Goal: Task Accomplishment & Management: Use online tool/utility

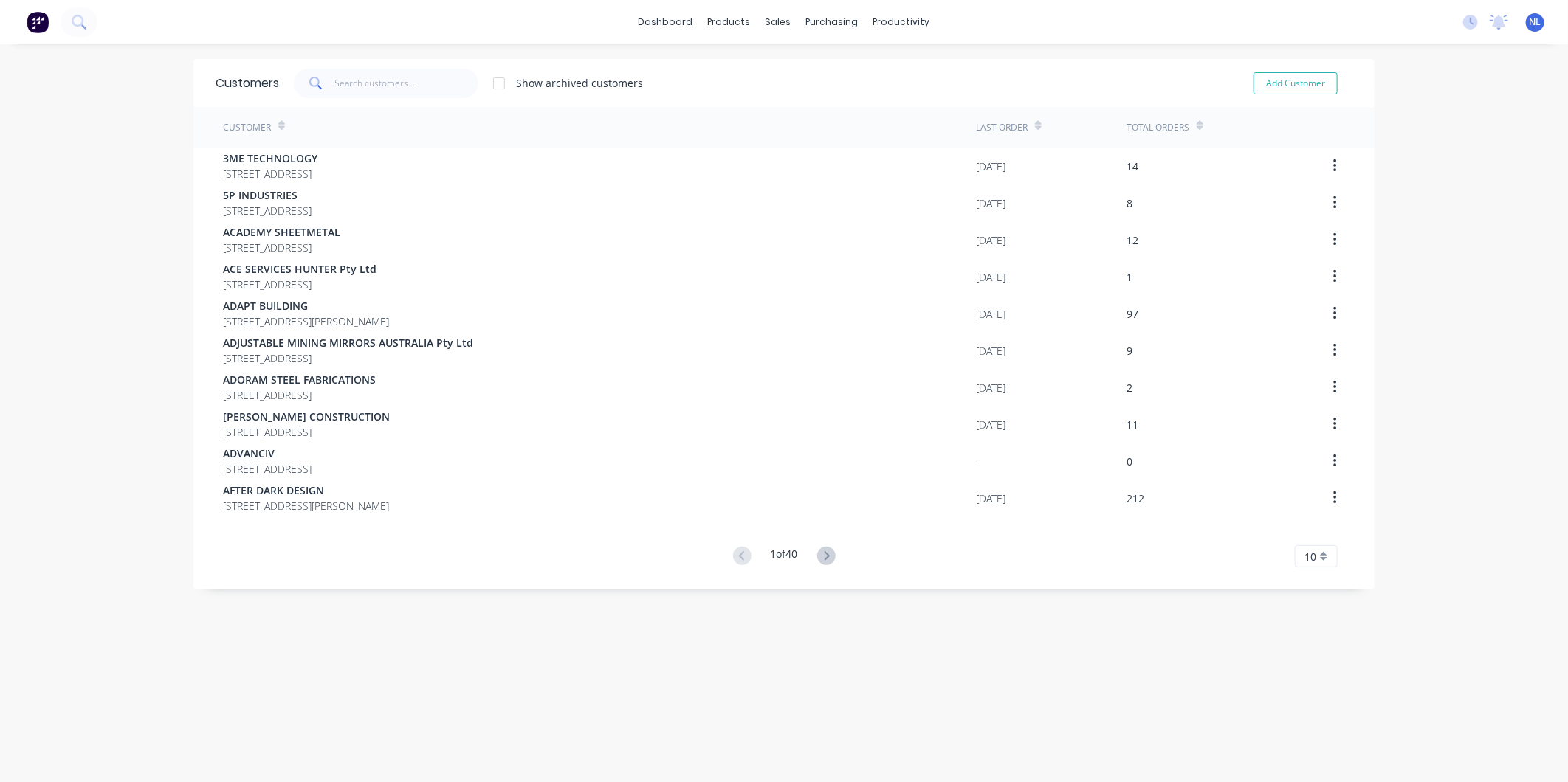
click at [50, 18] on button at bounding box center [38, 22] width 31 height 29
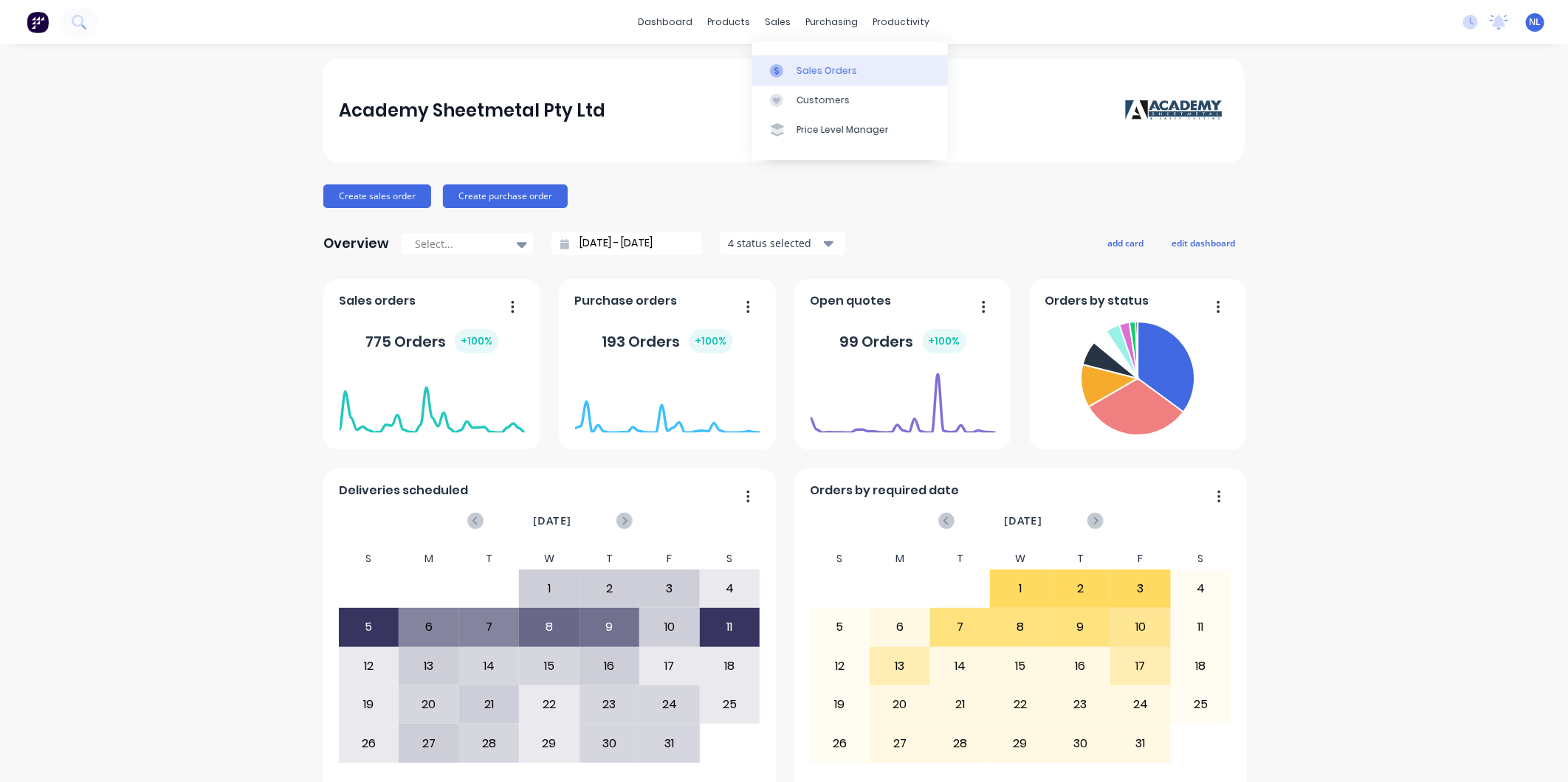
click at [807, 74] on div "Sales Orders" at bounding box center [826, 70] width 60 height 13
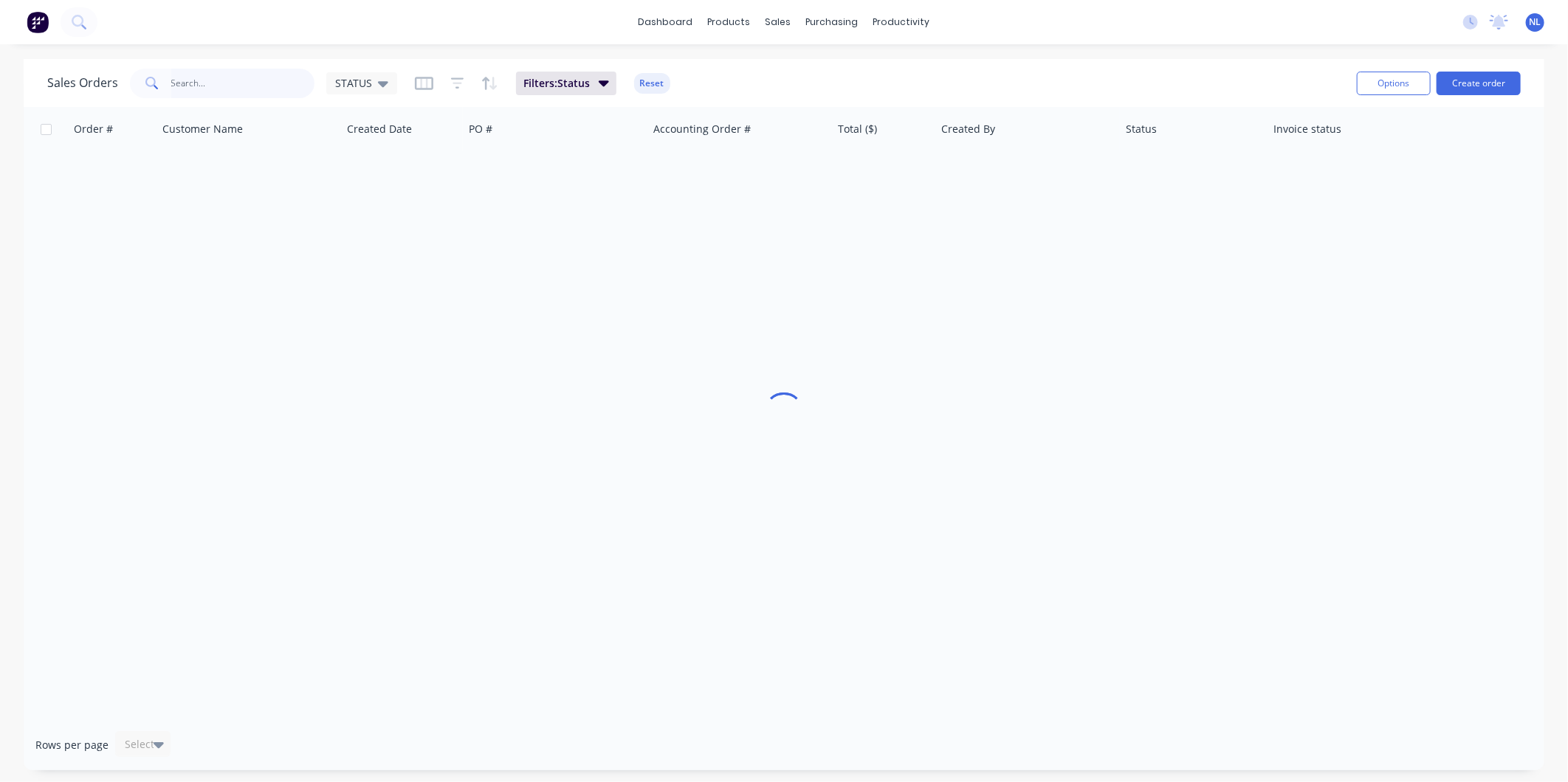
click at [245, 75] on input "text" at bounding box center [243, 84] width 144 height 29
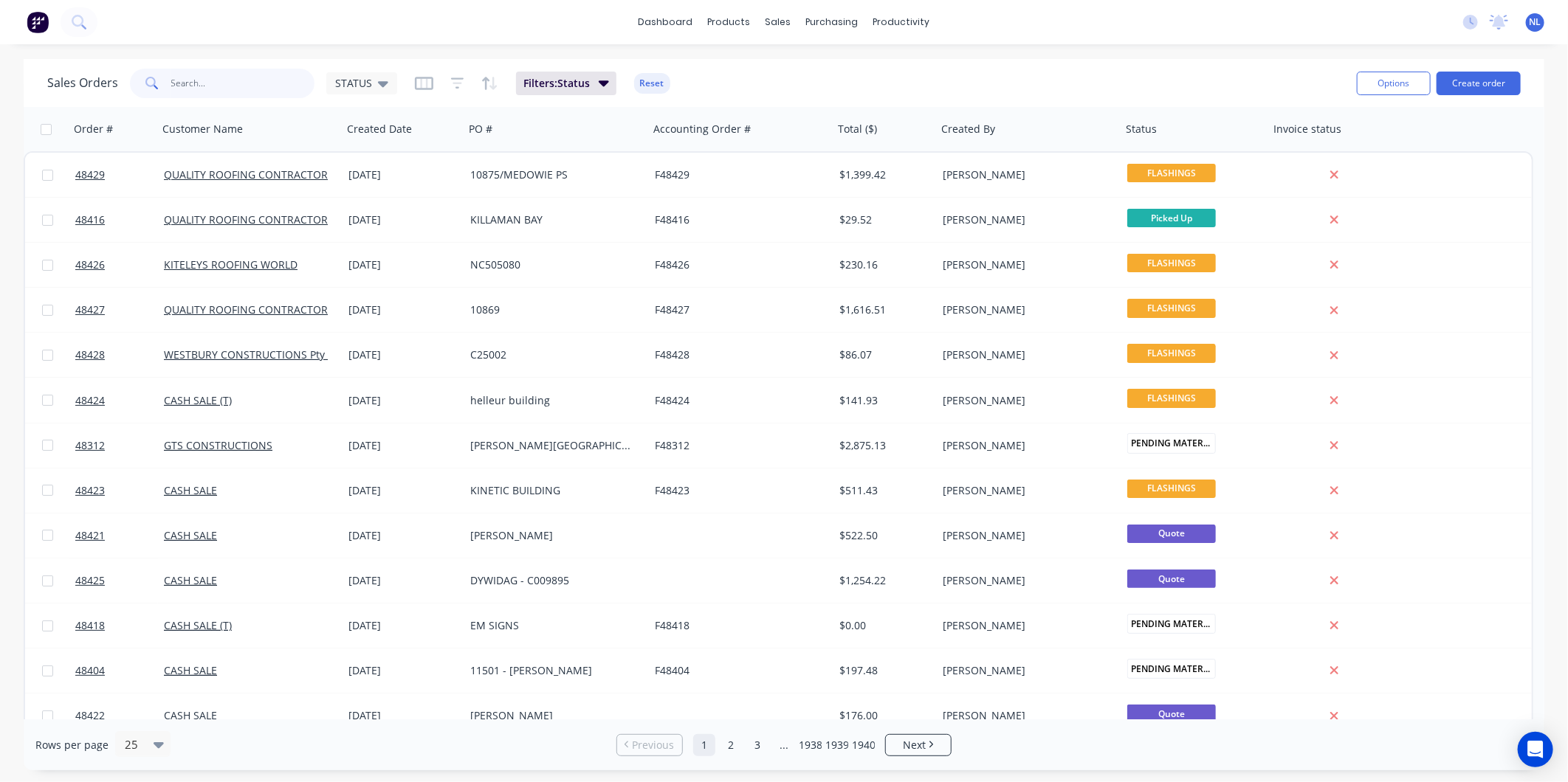
click at [200, 78] on input "text" at bounding box center [243, 84] width 144 height 29
click at [186, 74] on input "text" at bounding box center [243, 84] width 144 height 29
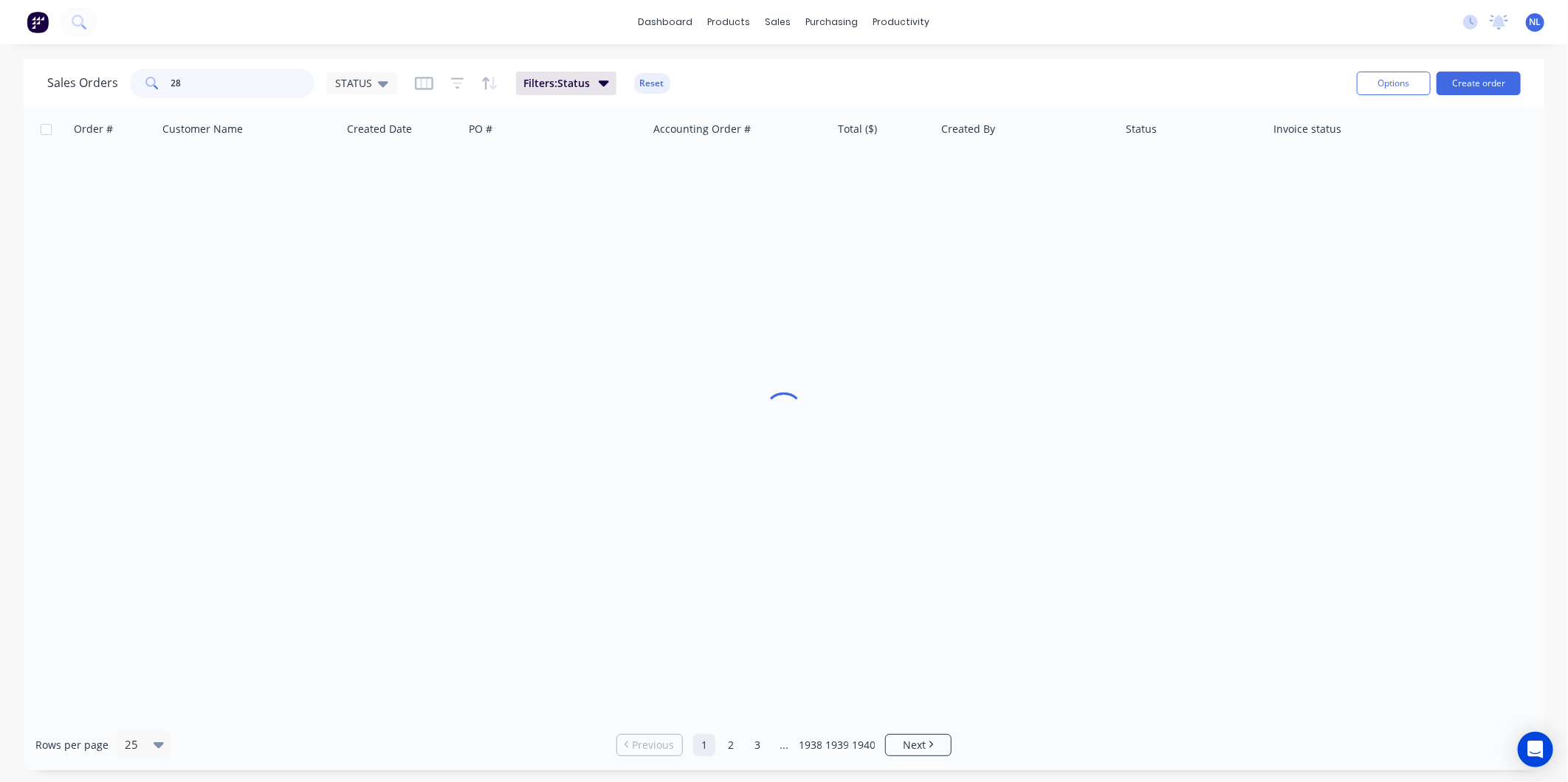
type input "2"
type input "48393"
click at [574, 79] on span "Filters: Status" at bounding box center [556, 83] width 66 height 15
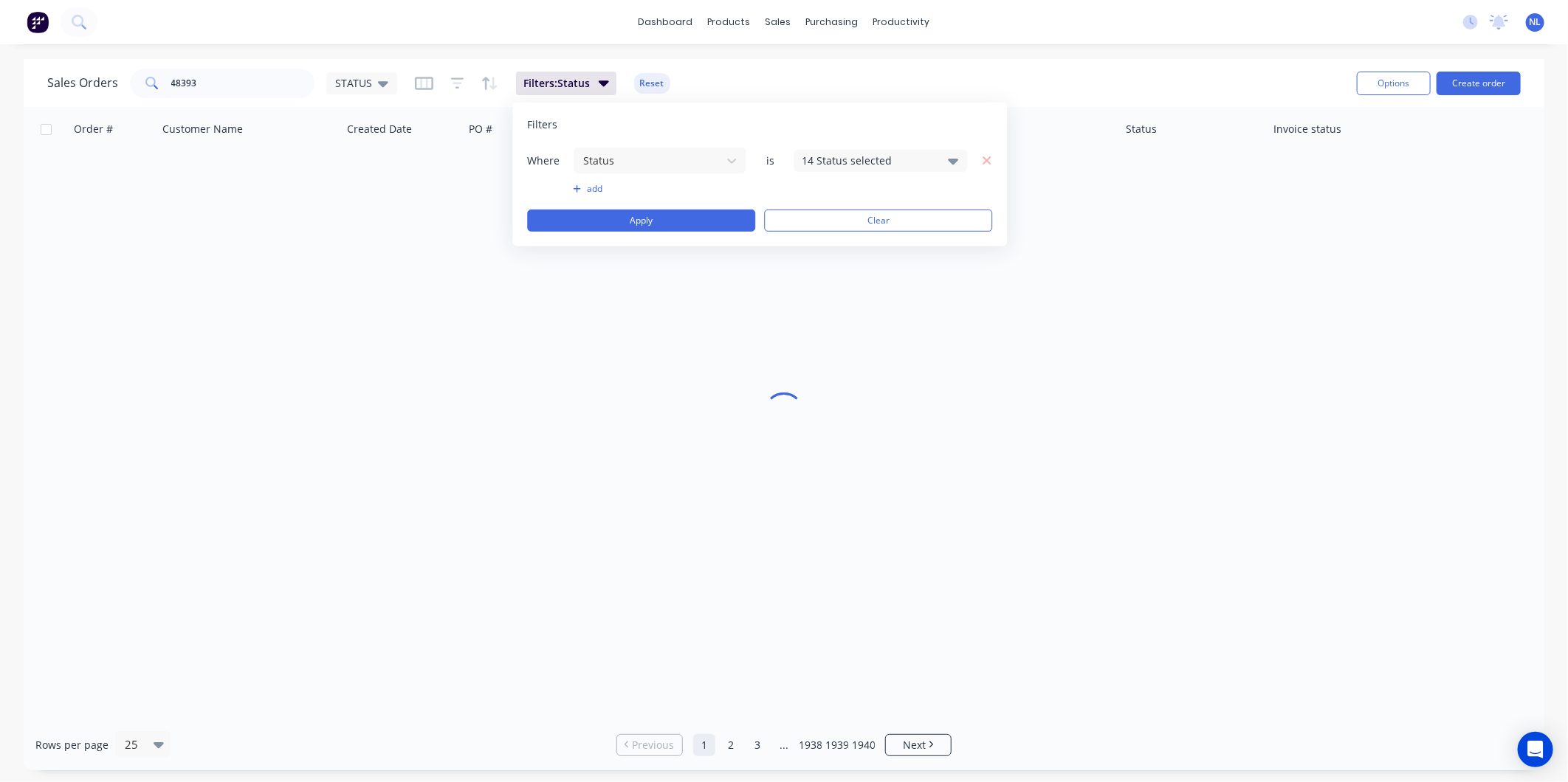
click at [867, 150] on div "14 Status selected" at bounding box center [880, 160] width 173 height 22
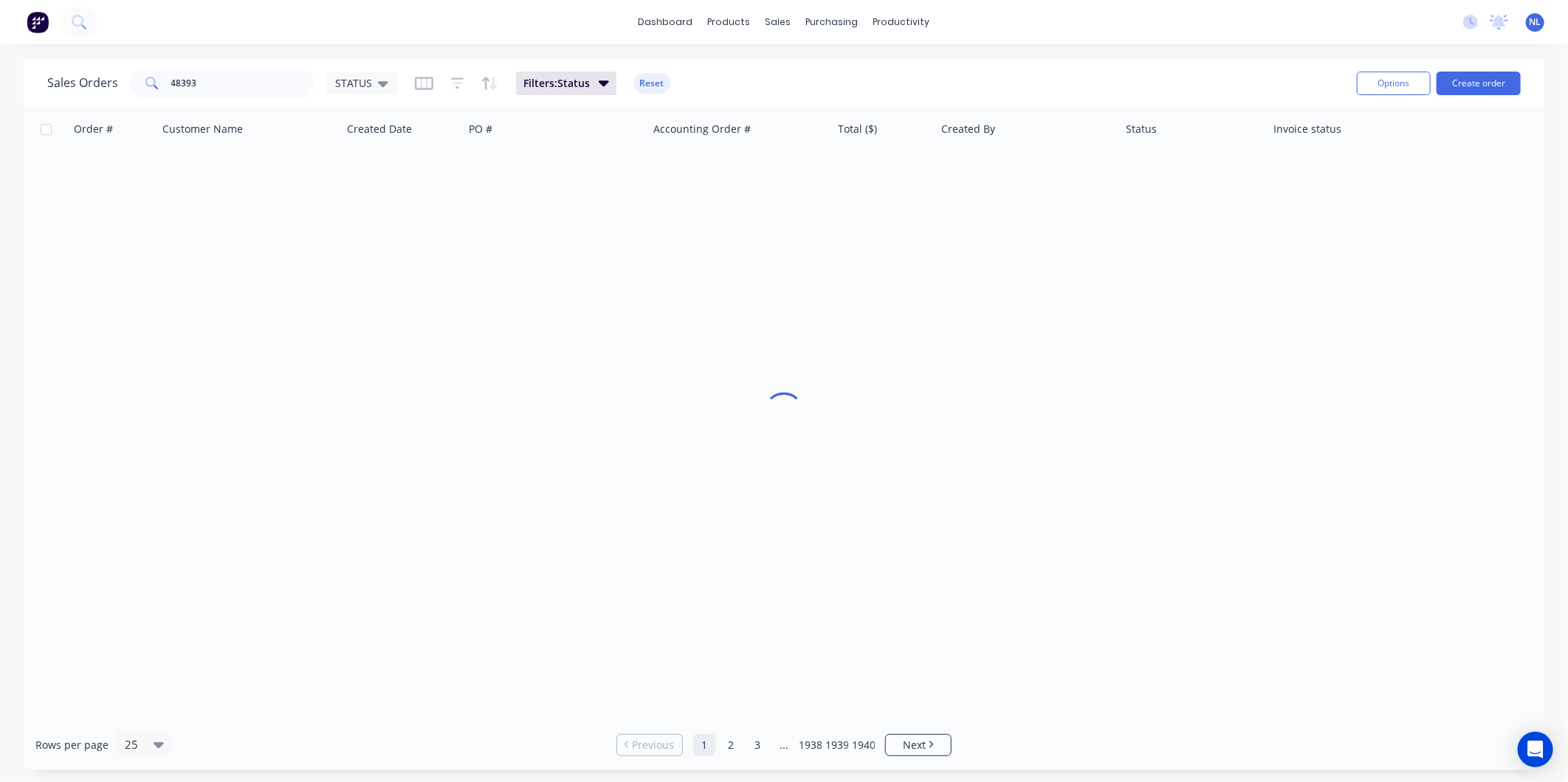
click at [909, 72] on div "Sales Orders 48393 STATUS Filters: Status Reset" at bounding box center [696, 83] width 1297 height 36
click at [366, 74] on div "STATUS" at bounding box center [361, 84] width 71 height 22
click at [269, 86] on input "text" at bounding box center [243, 84] width 144 height 29
click at [43, 33] on img at bounding box center [38, 22] width 22 height 22
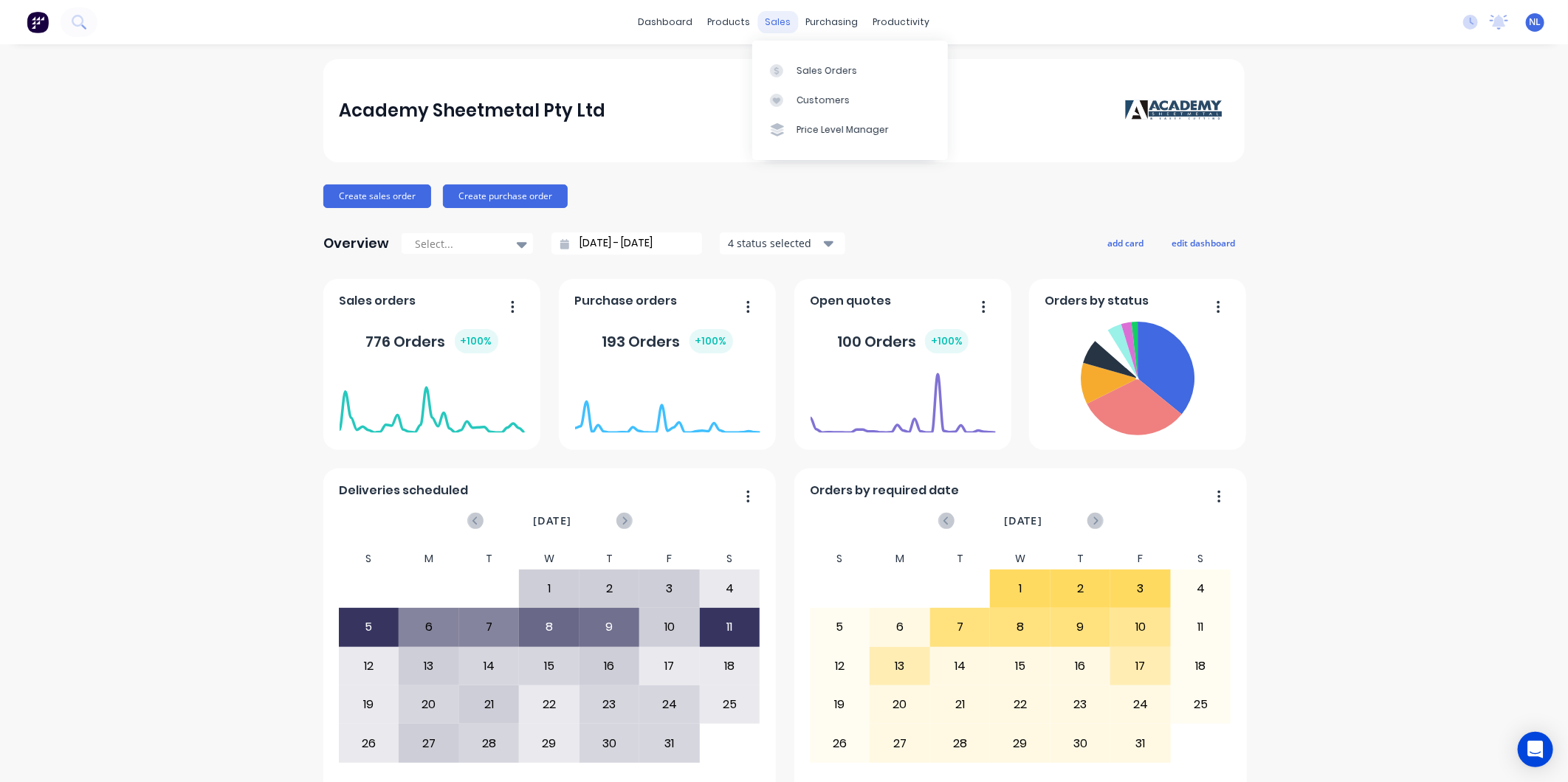
click at [783, 26] on div "sales" at bounding box center [778, 22] width 41 height 22
click at [794, 62] on link "Sales Orders" at bounding box center [850, 70] width 196 height 29
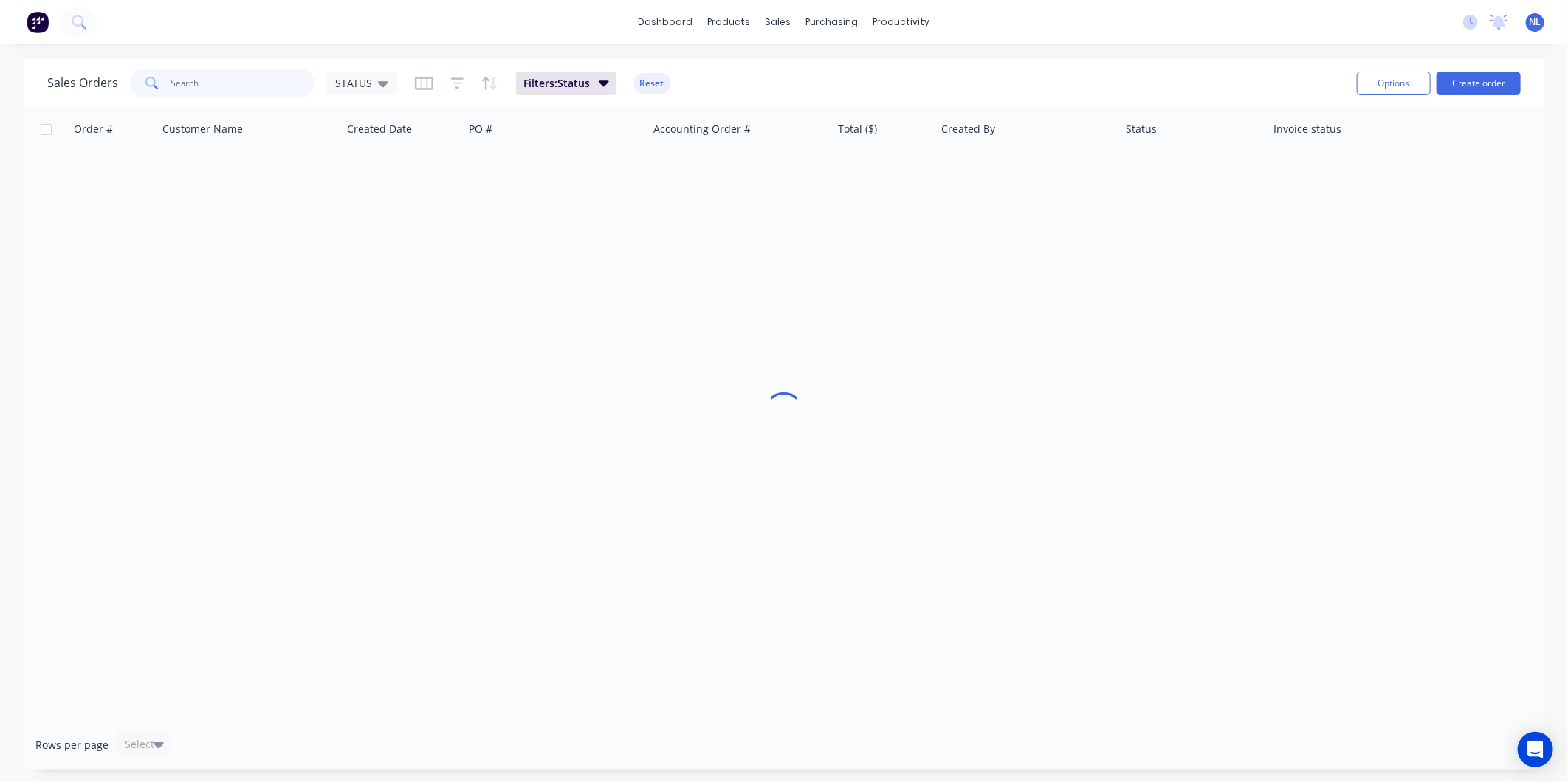
click at [232, 86] on input "text" at bounding box center [243, 84] width 144 height 29
type input "48393"
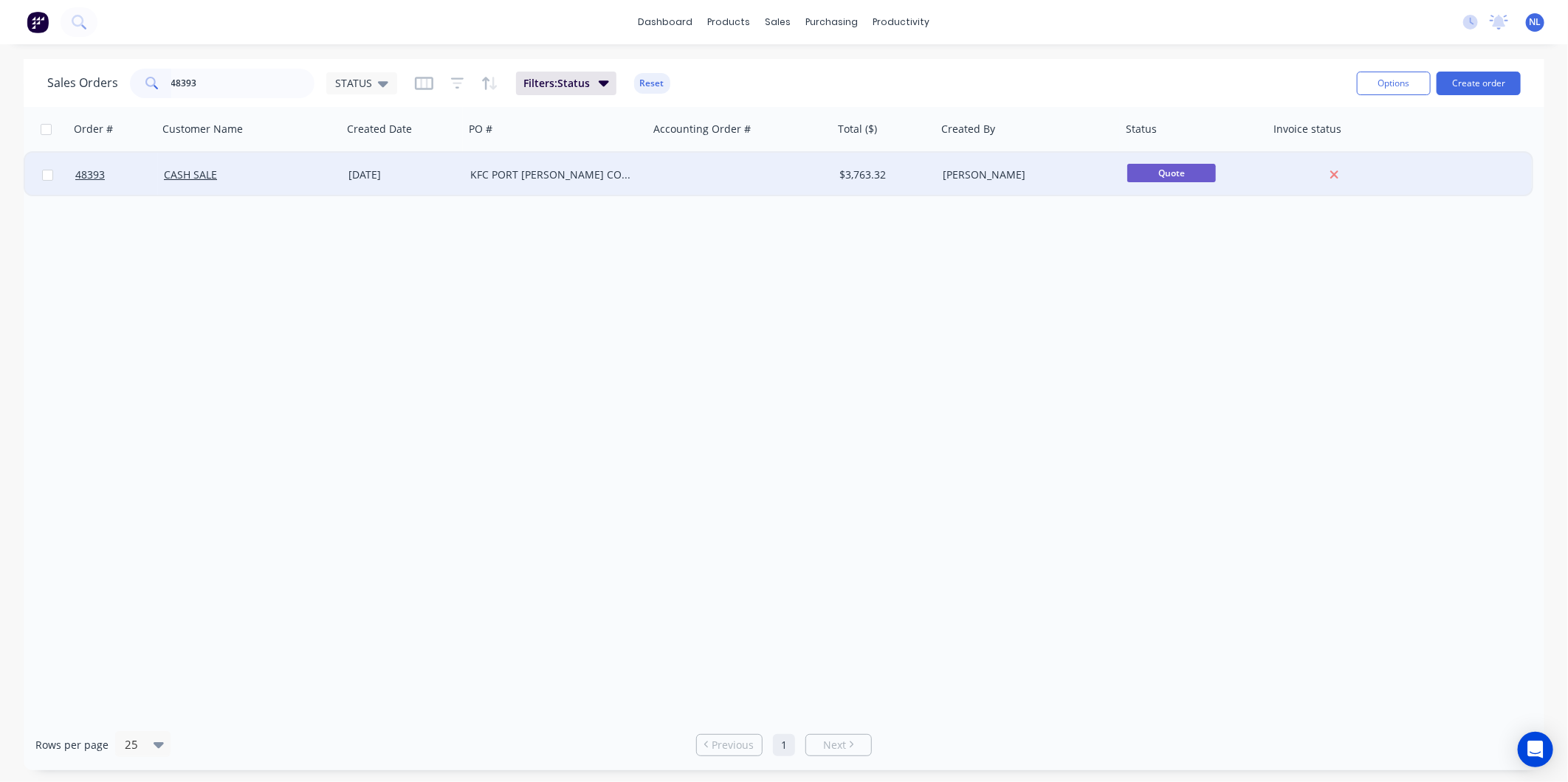
click at [672, 182] on div at bounding box center [741, 174] width 185 height 44
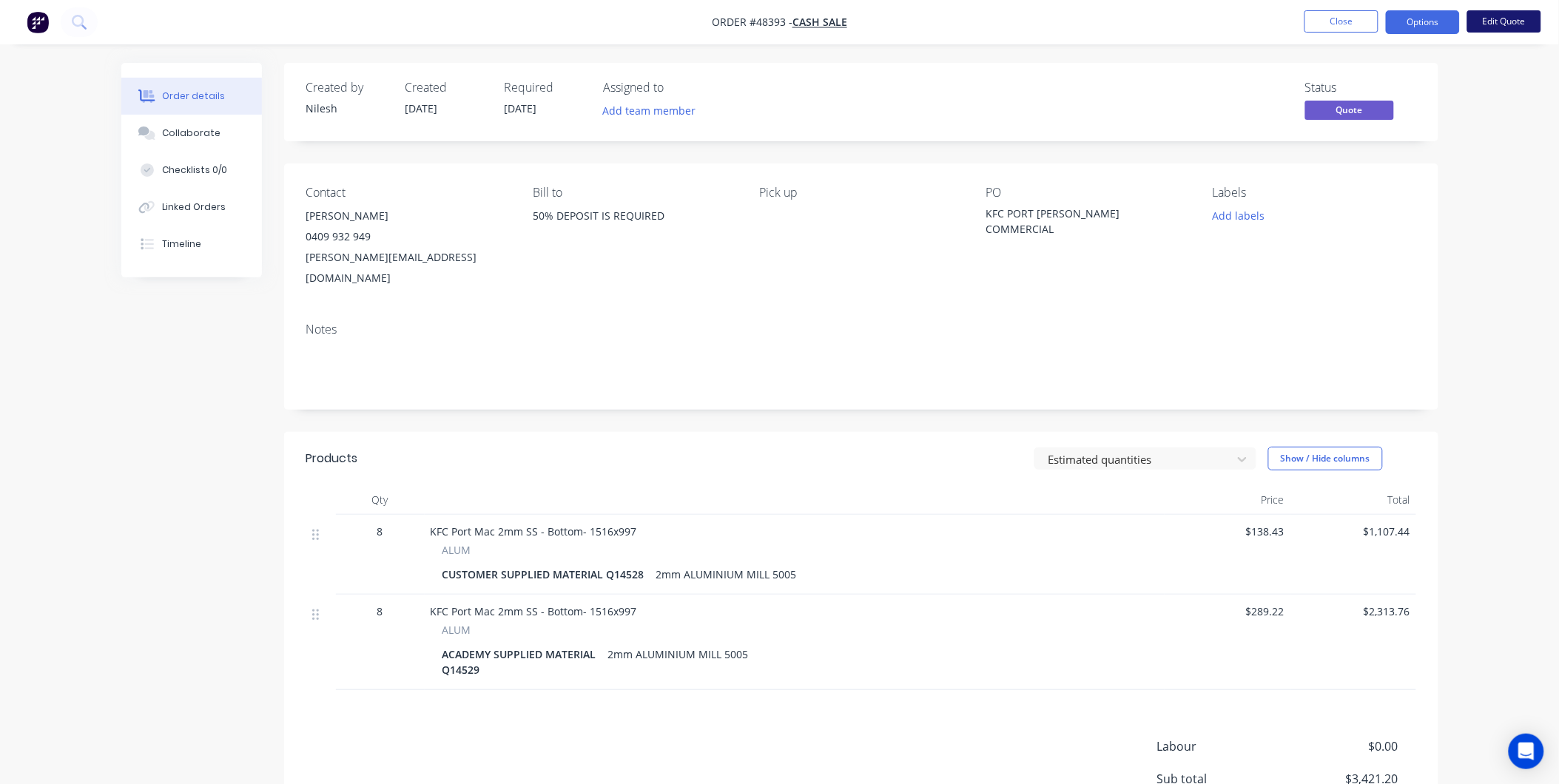
click at [1519, 30] on button "Edit Quote" at bounding box center [1505, 22] width 74 height 22
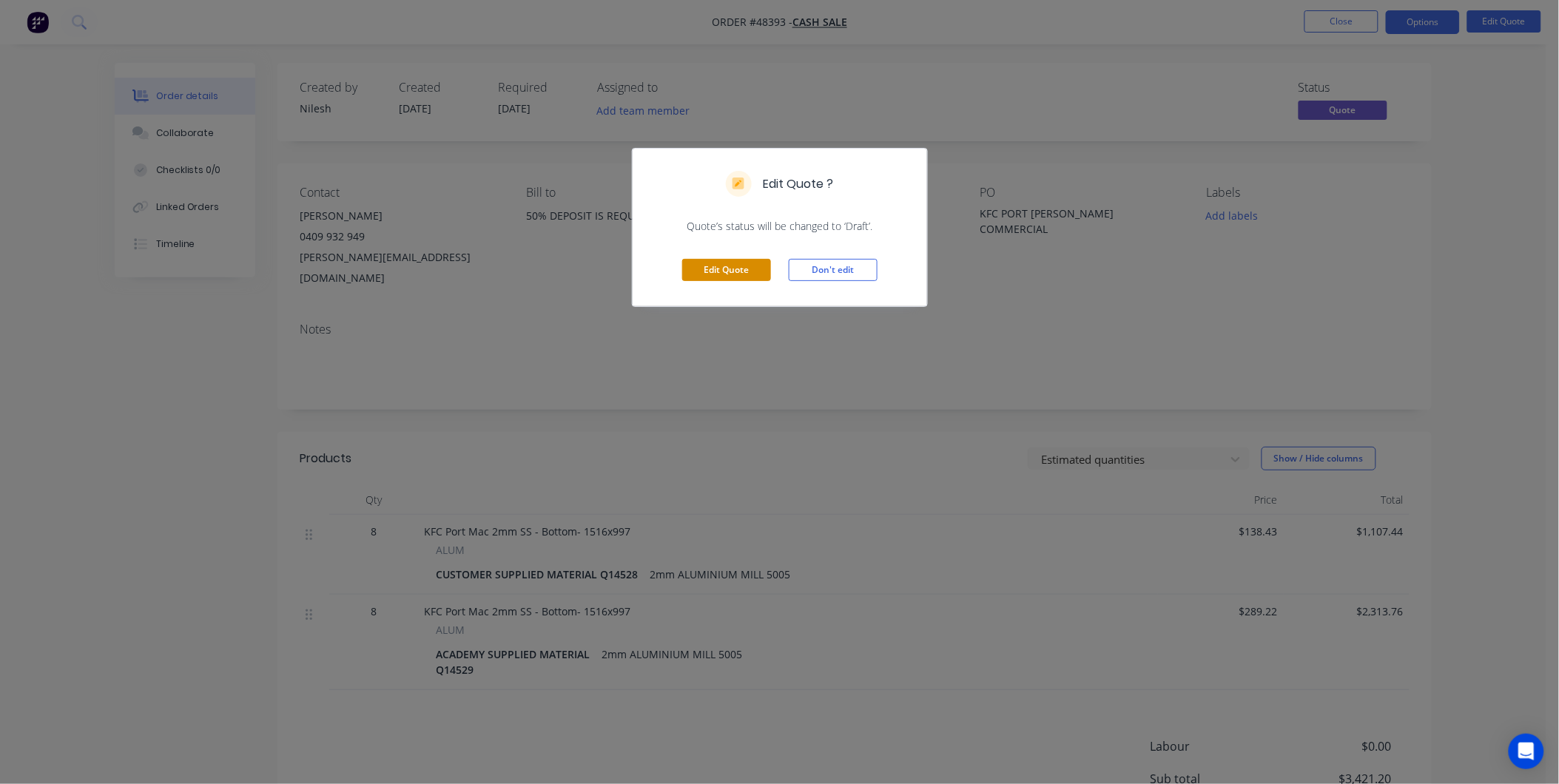
click at [720, 259] on button "Edit Quote" at bounding box center [726, 270] width 89 height 22
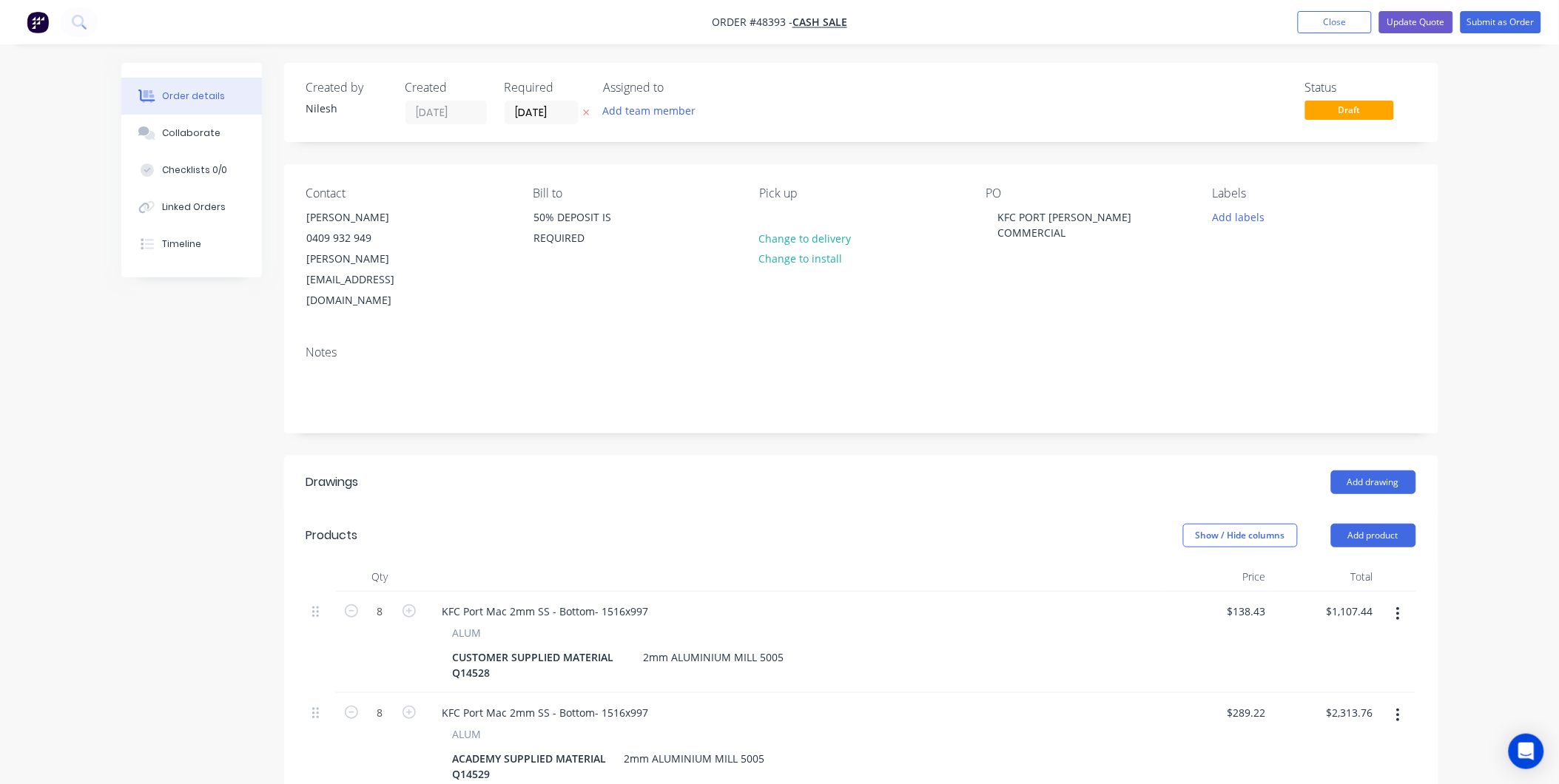
scroll to position [82, 0]
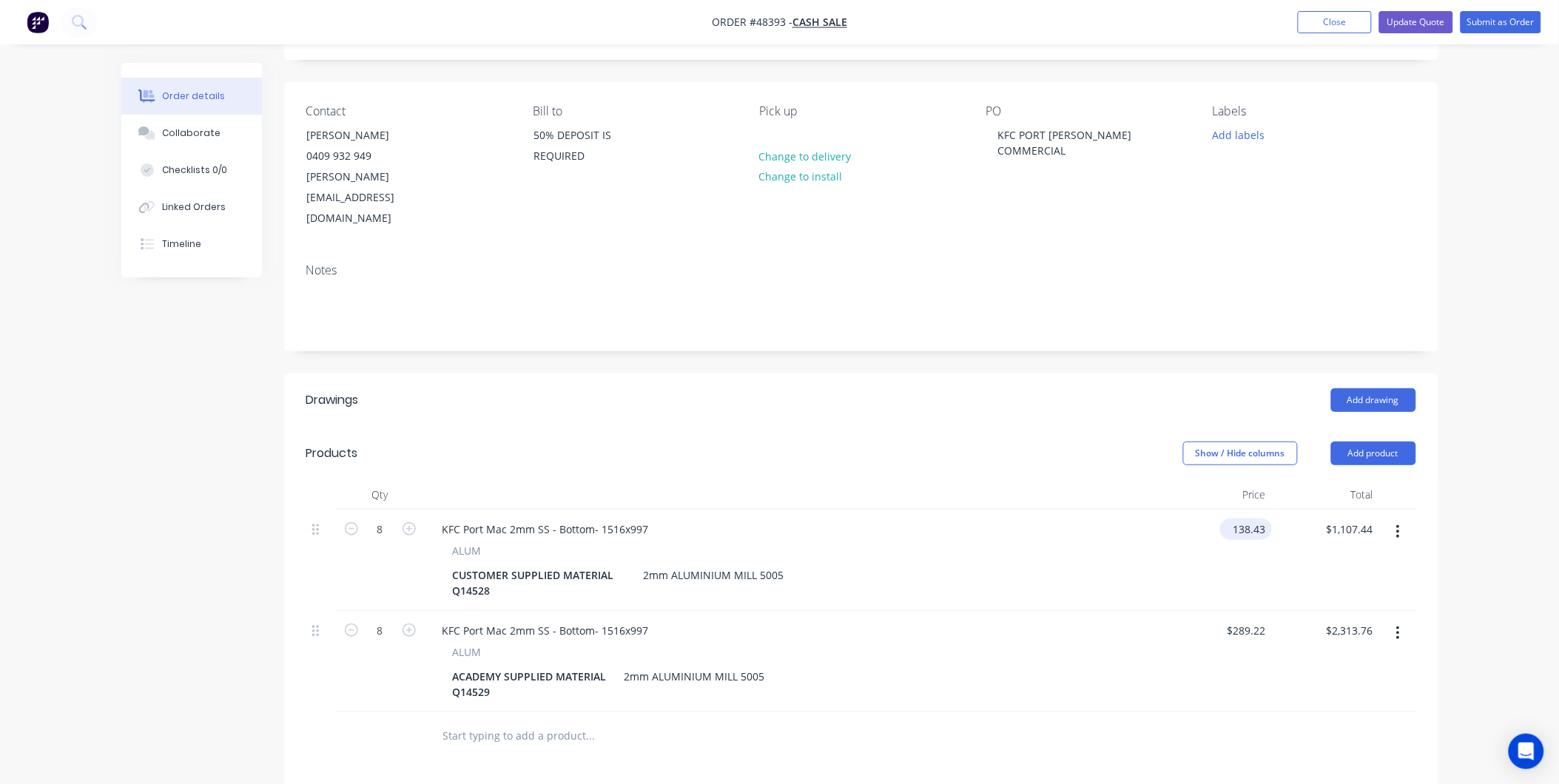
click at [1267, 519] on input "138.43" at bounding box center [1249, 529] width 46 height 22
paste input "276.86"
type input "$276.86"
type input "$2,214.88"
click at [1033, 543] on div "ALUM" at bounding box center [795, 551] width 684 height 16
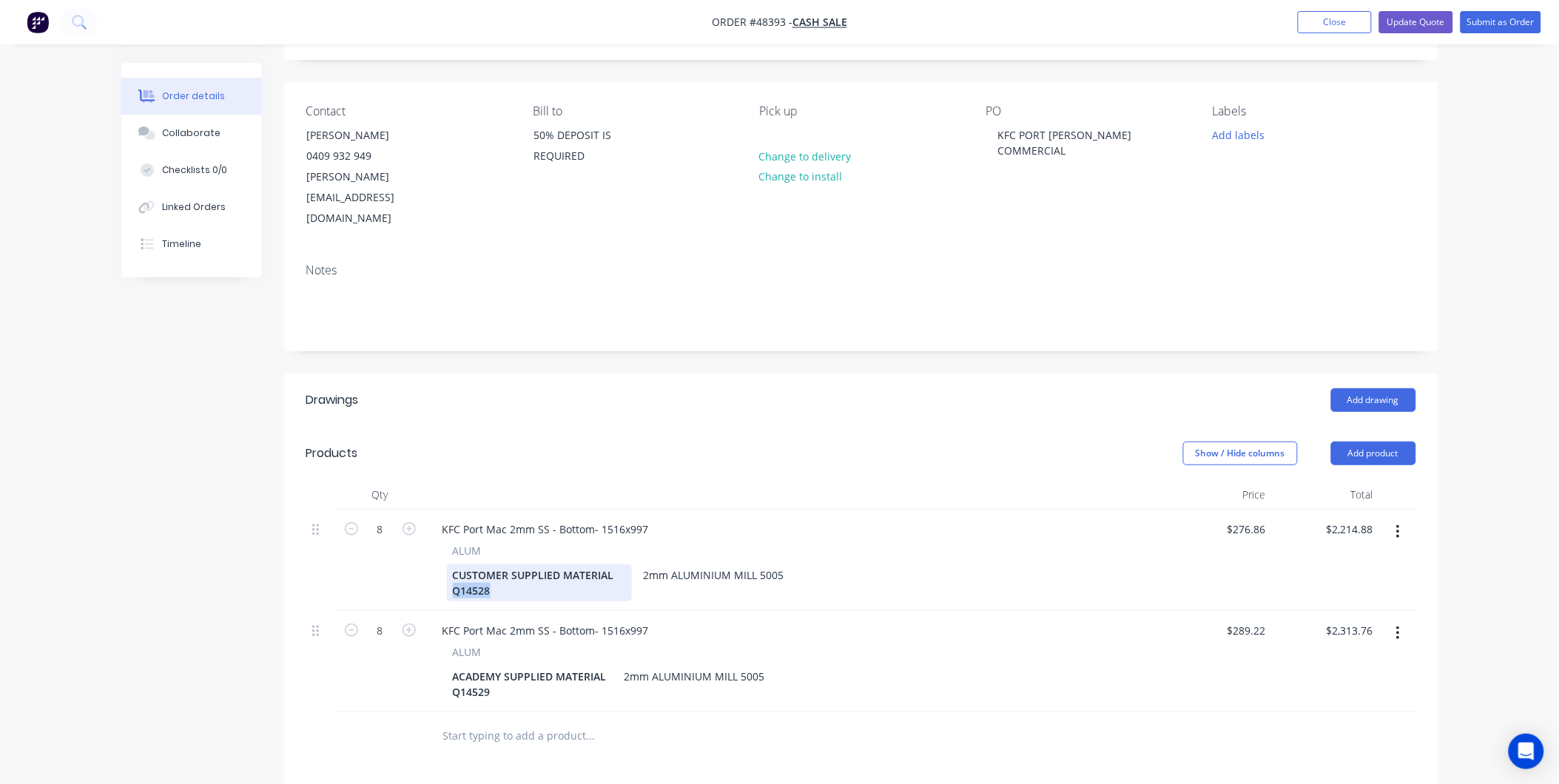
drag, startPoint x: 497, startPoint y: 547, endPoint x: 423, endPoint y: 547, distance: 74.0
click at [423, 547] on div "8 KFC Port Mac 2mm SS - Bottom- 1516x997 ALUM CUSTOMER SUPPLIED MATERIAL Q14528…" at bounding box center [861, 560] width 1110 height 101
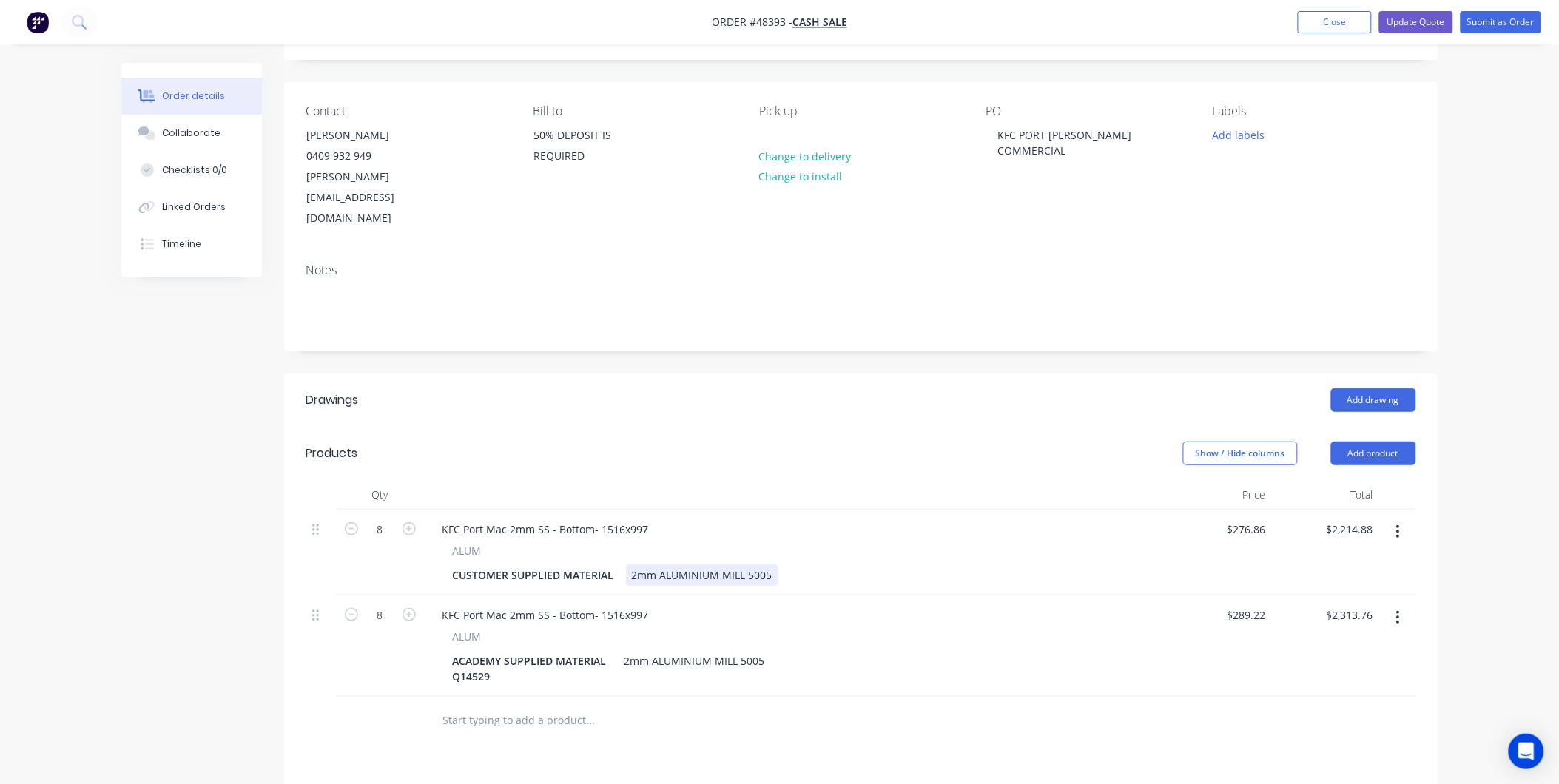
click at [860, 564] on div "CUSTOMER SUPPLIED MATERIAL 2mm ALUMINIUM MILL 5005" at bounding box center [792, 575] width 690 height 22
drag, startPoint x: 502, startPoint y: 638, endPoint x: 418, endPoint y: 634, distance: 84.1
click at [418, 634] on div "8 KFC Port Mac 2mm SS - Bottom- 1516x997 ALUM ACADEMY SUPPLIED MATERIAL Q14529 …" at bounding box center [861, 646] width 1110 height 101
click at [853, 650] on div "ACADEMY SUPPLIED MATERIAL 2mm ALUMINIUM MILL 5005" at bounding box center [792, 660] width 690 height 22
click at [1039, 564] on div "CUSTOMER SUPPLIED MATERIAL 2mm ALUMINIUM MILL 5005" at bounding box center [792, 575] width 690 height 22
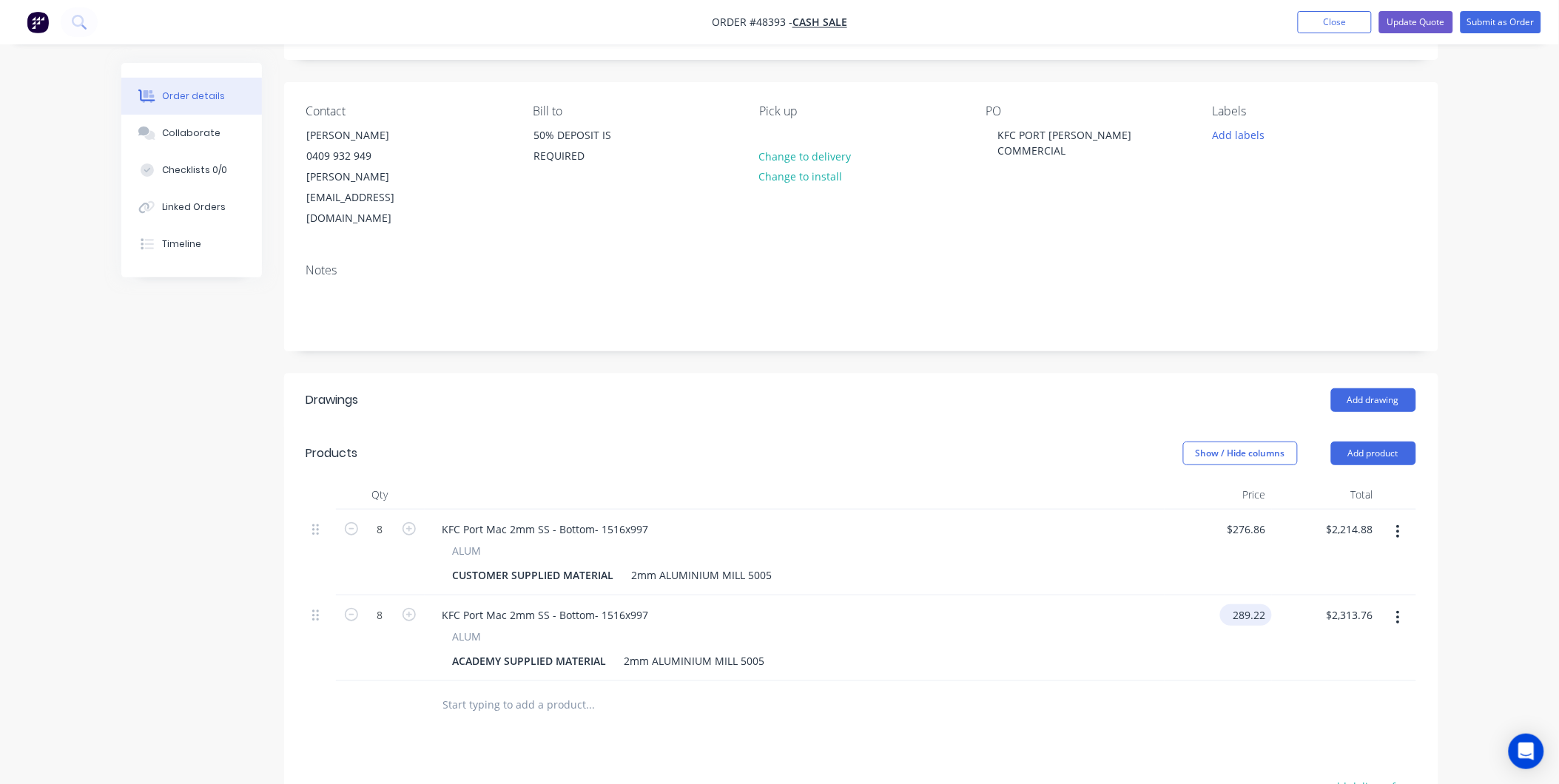
click at [1269, 604] on input "289.22" at bounding box center [1249, 615] width 46 height 22
paste input "375.98"
type input "$375.97"
type input "$3,007.76"
click at [1023, 650] on div "ACADEMY SUPPLIED MATERIAL 2mm ALUMINIUM MILL 5005" at bounding box center [792, 660] width 690 height 22
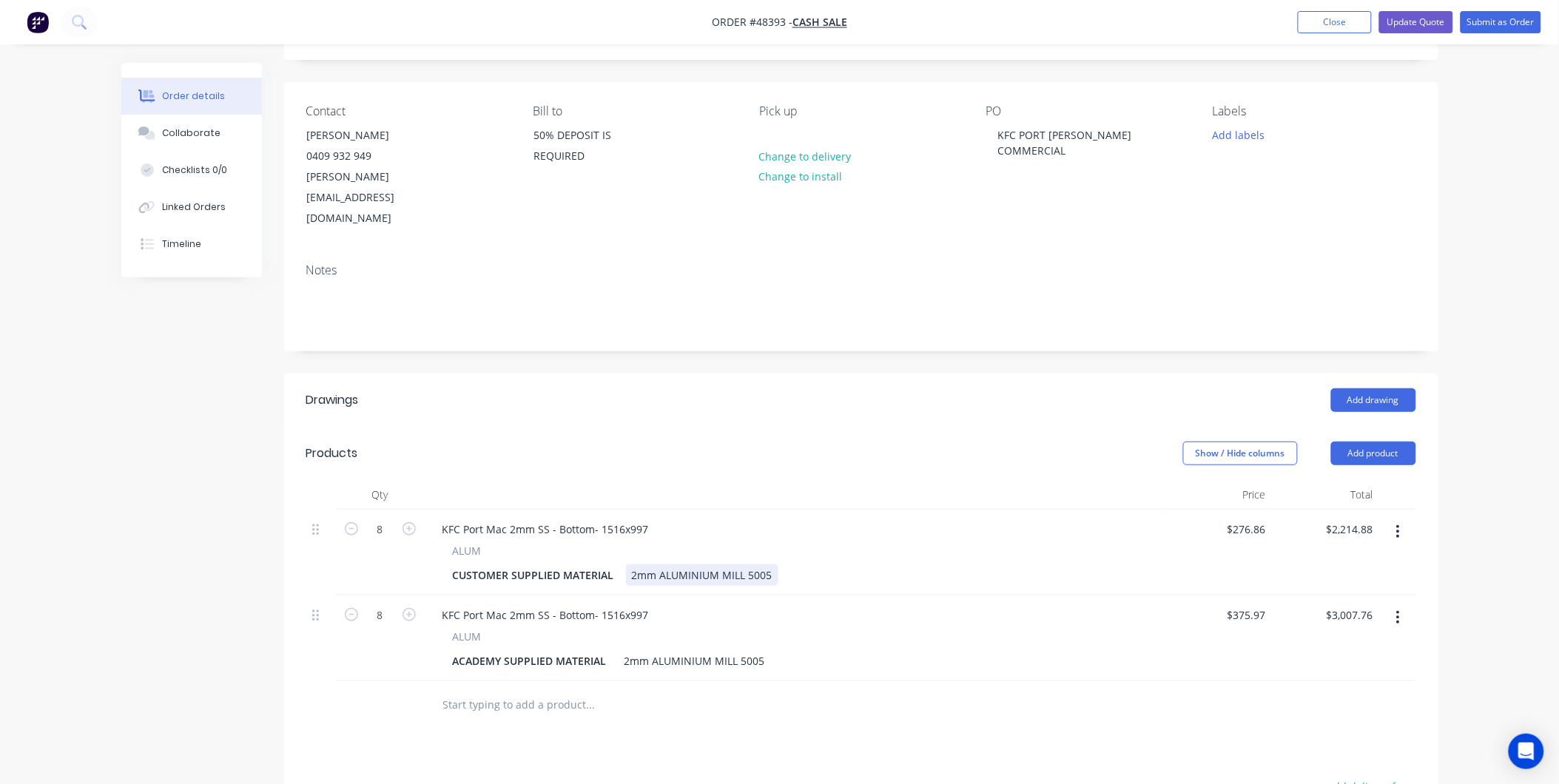
click at [636, 564] on div "2mm ALUMINIUM MILL 5005" at bounding box center [702, 575] width 152 height 22
click at [624, 628] on div "ALUM ACADEMY SUPPLIED MATERIAL 2mm ALUMINIUM MILL 5005" at bounding box center [795, 650] width 728 height 43
click at [629, 650] on div "2mm ALUMINIUM MILL 5005" at bounding box center [694, 660] width 152 height 22
click at [953, 543] on div "ALUM" at bounding box center [795, 551] width 684 height 16
click at [1438, 22] on button "Update Quote" at bounding box center [1416, 22] width 74 height 22
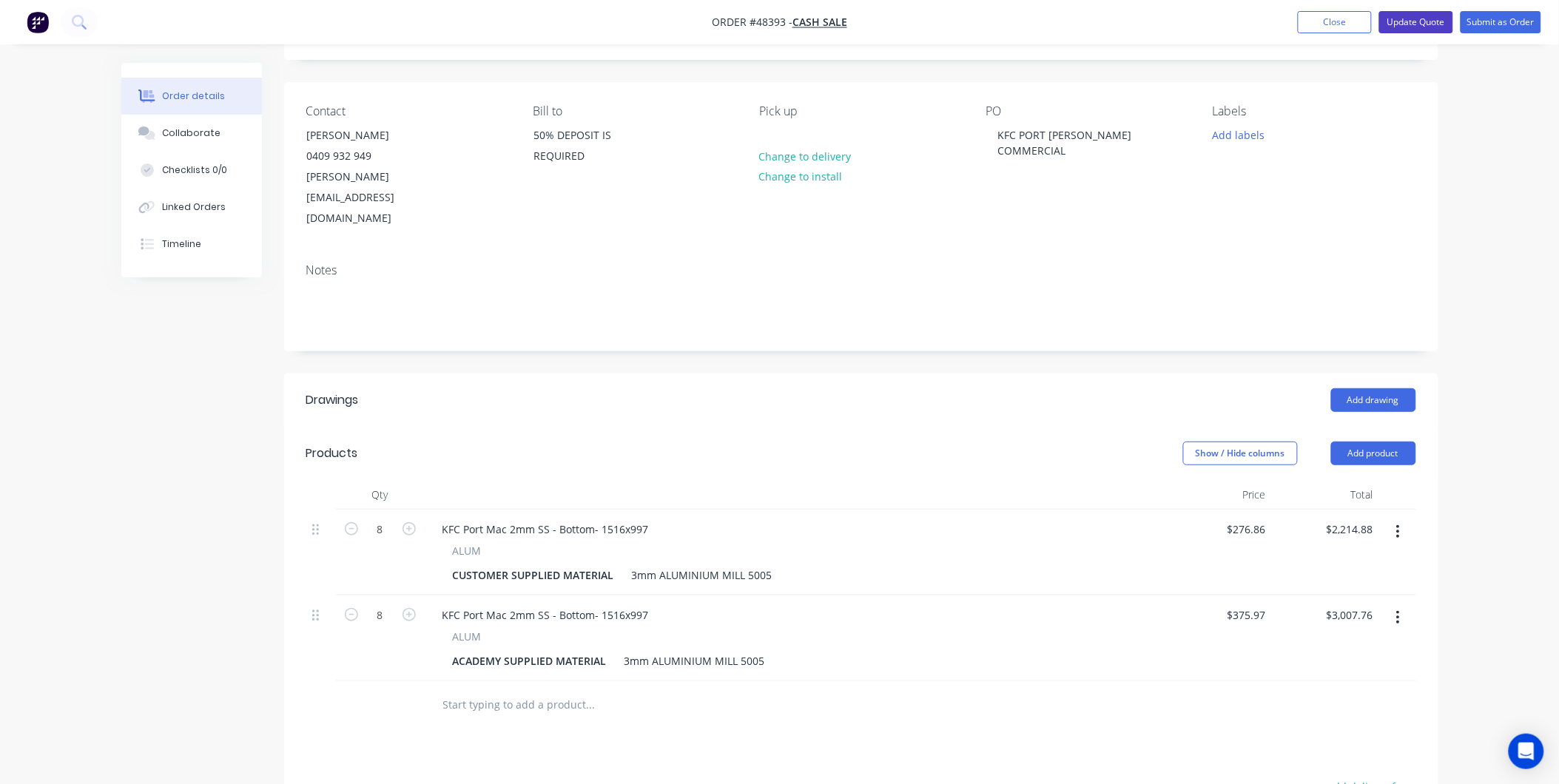
scroll to position [0, 0]
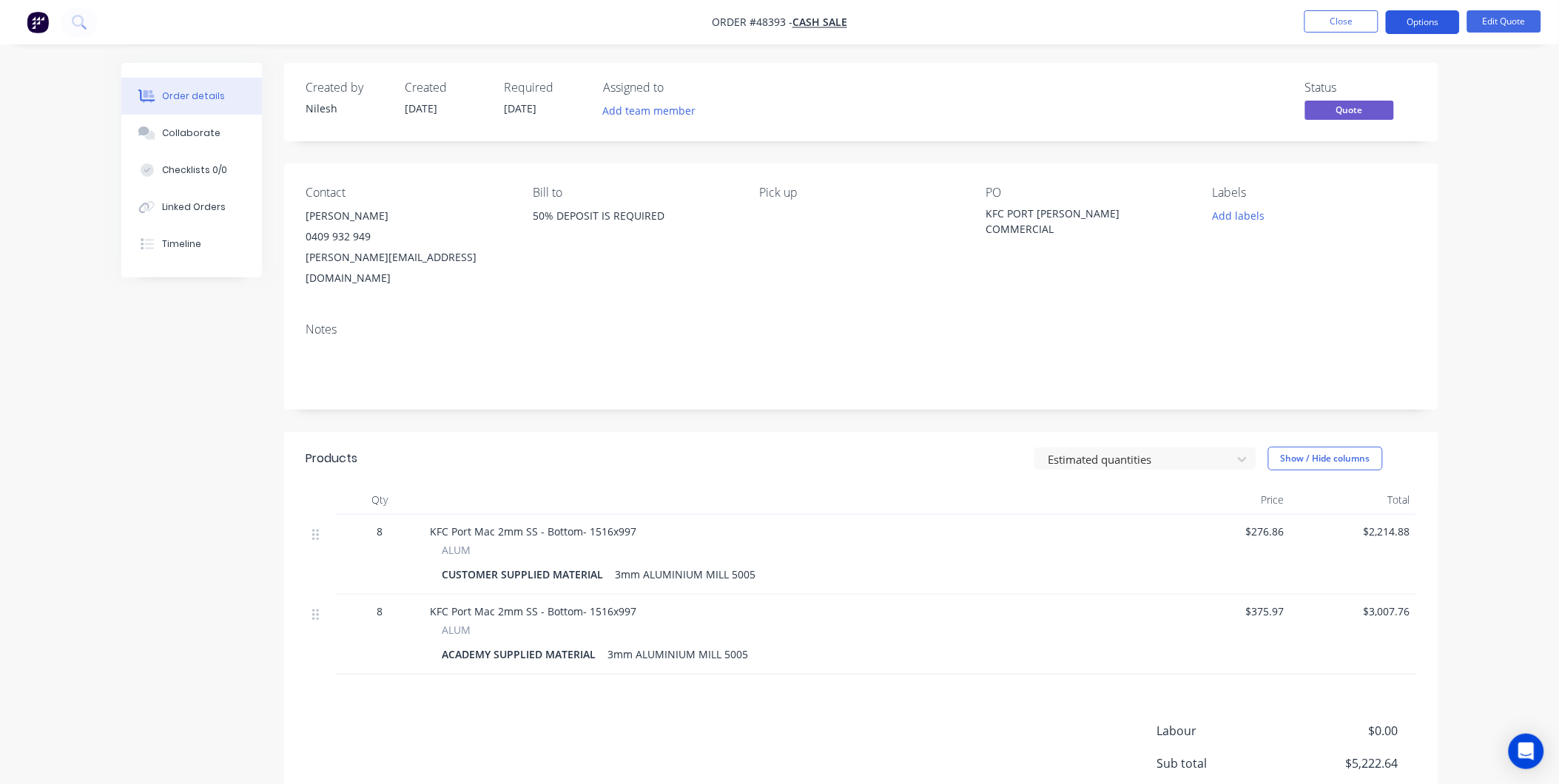
click at [1450, 15] on button "Options" at bounding box center [1423, 22] width 74 height 23
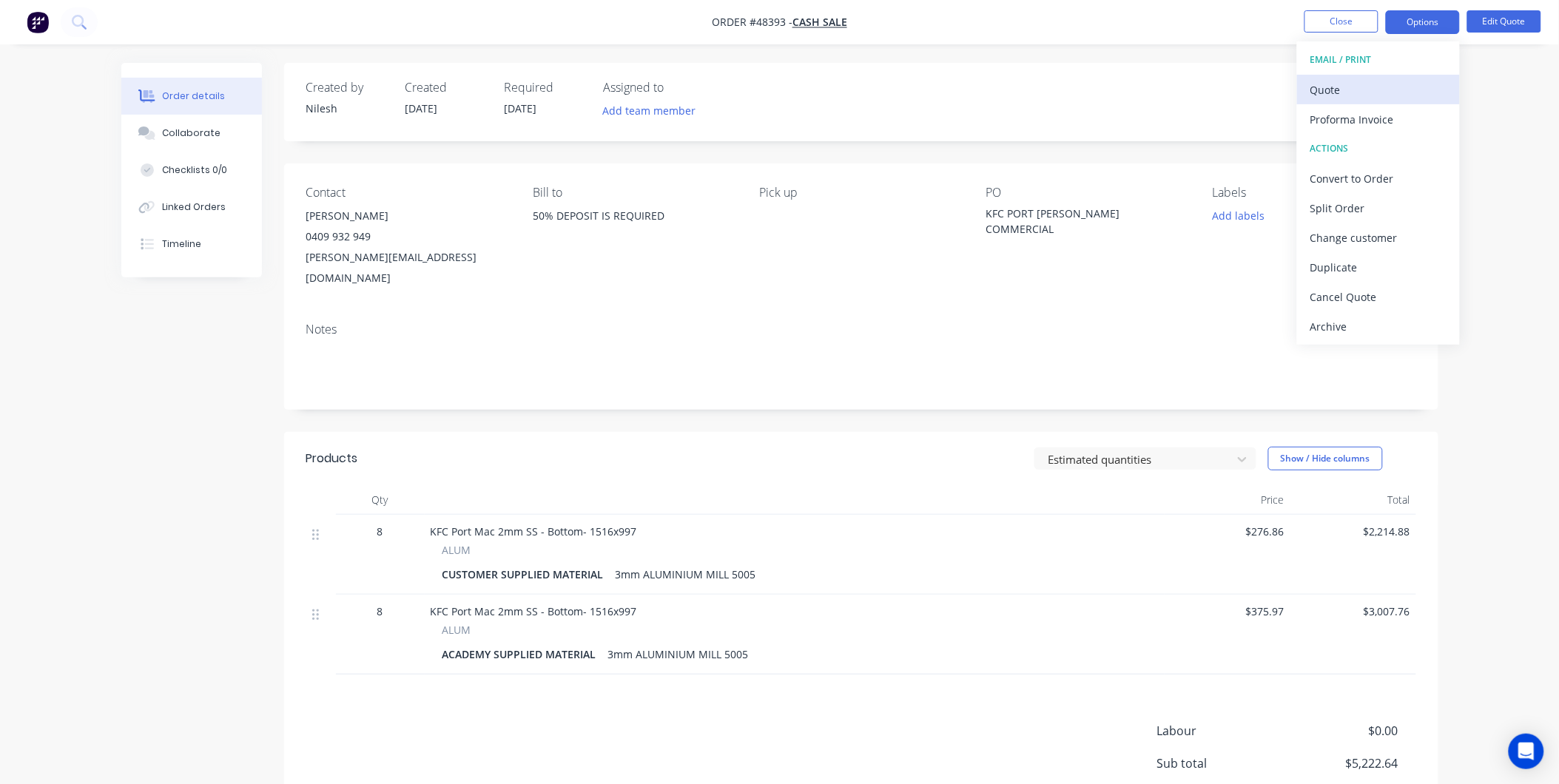
click at [1390, 92] on div "Quote" at bounding box center [1377, 90] width 136 height 22
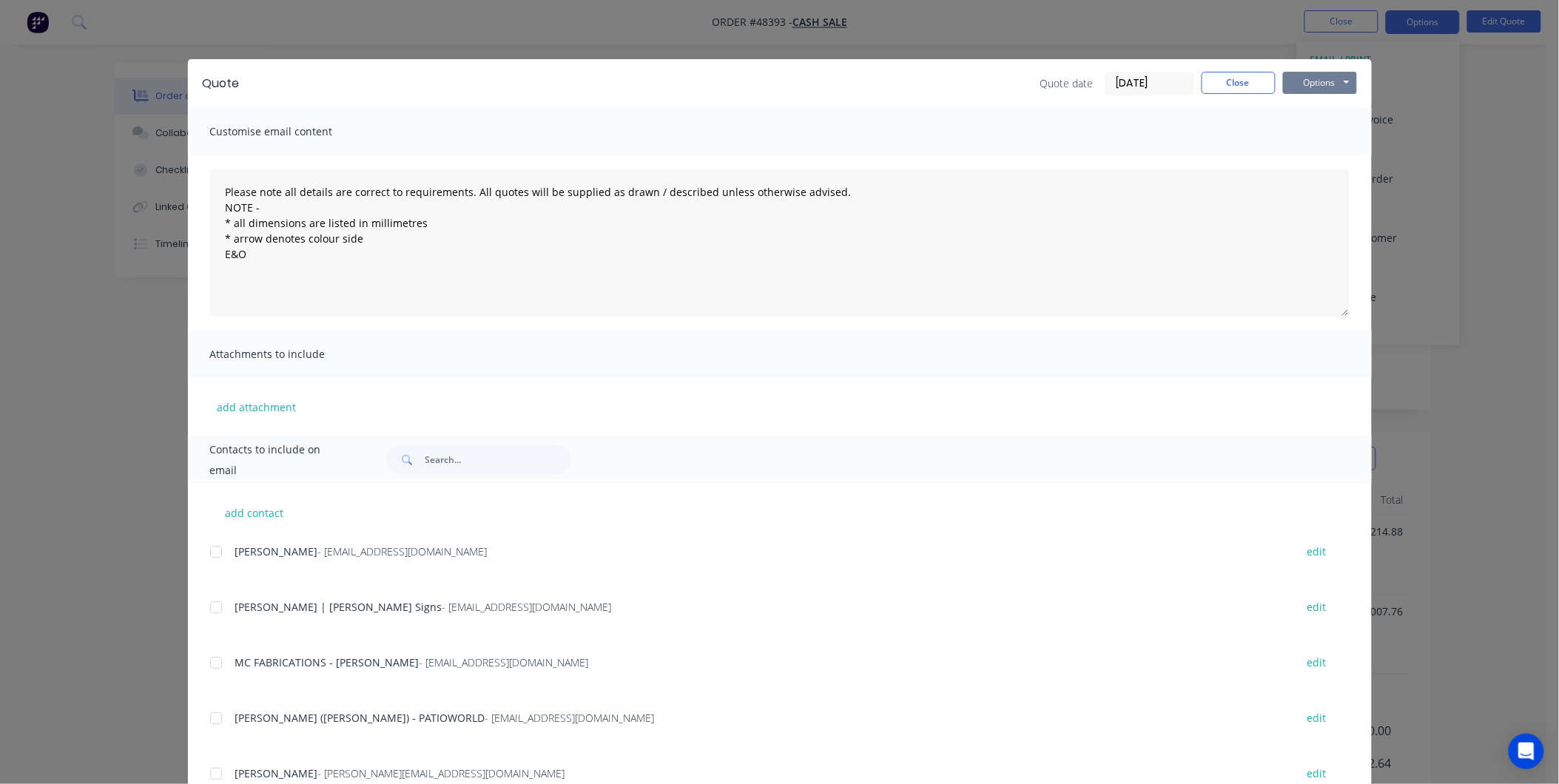
click at [1292, 81] on button "Options" at bounding box center [1320, 83] width 74 height 22
click at [1321, 144] on button "Print" at bounding box center [1331, 133] width 95 height 24
click at [1213, 80] on button "Close" at bounding box center [1239, 83] width 74 height 22
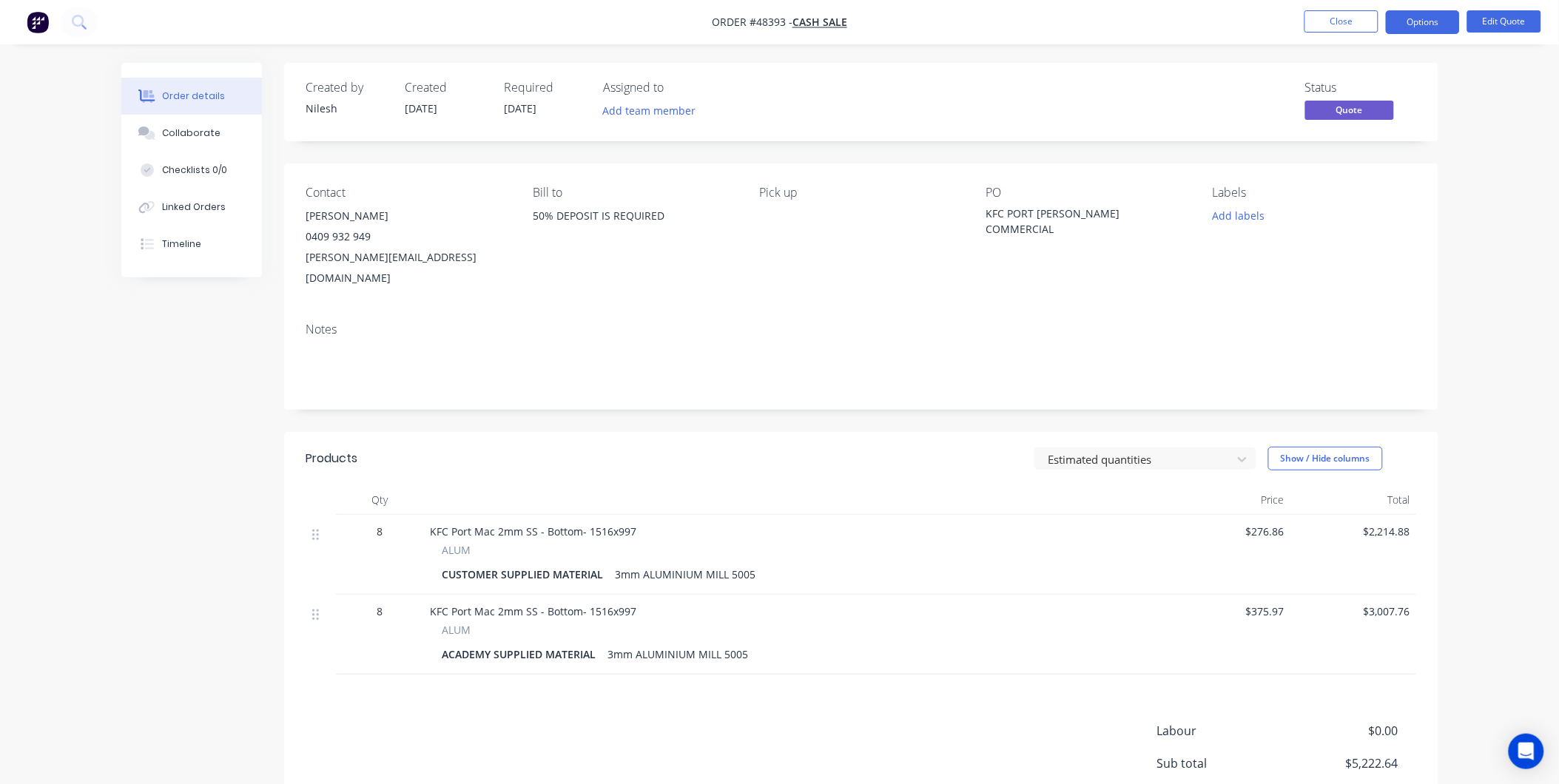
scroll to position [117, 0]
